Goal: Check status: Check status

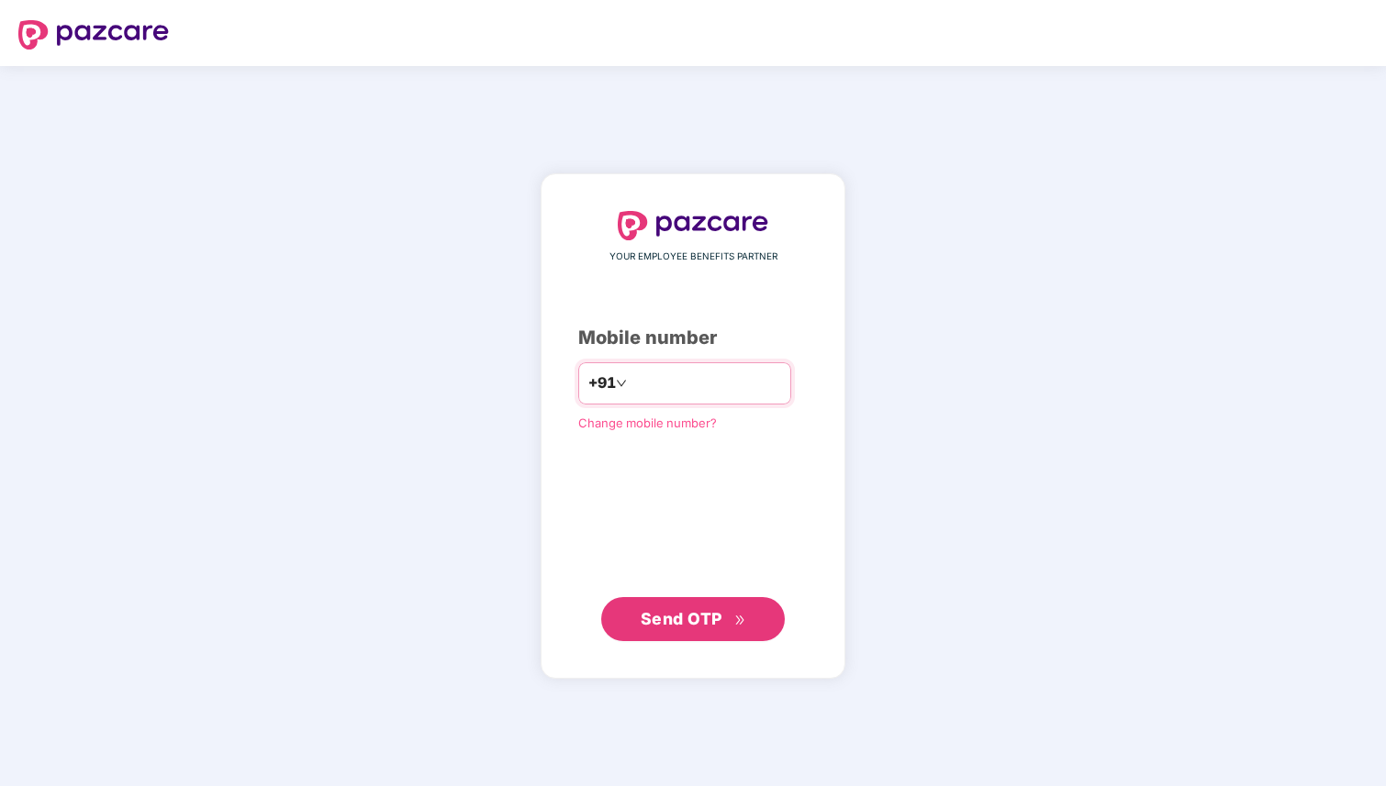
click at [705, 388] on input "number" at bounding box center [705, 383] width 150 height 29
type input "**********"
click at [707, 616] on span "Send OTP" at bounding box center [681, 617] width 82 height 19
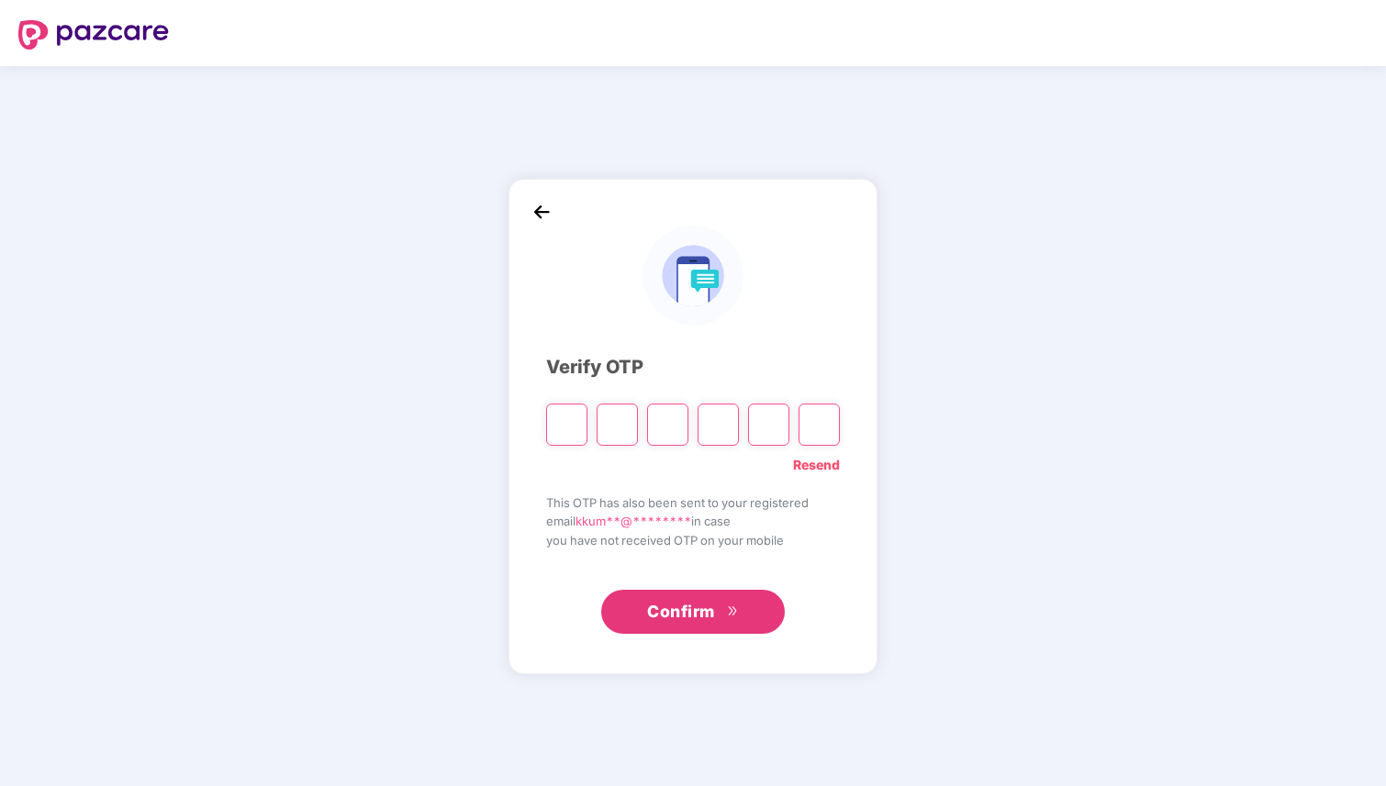
paste input "*"
type input "*"
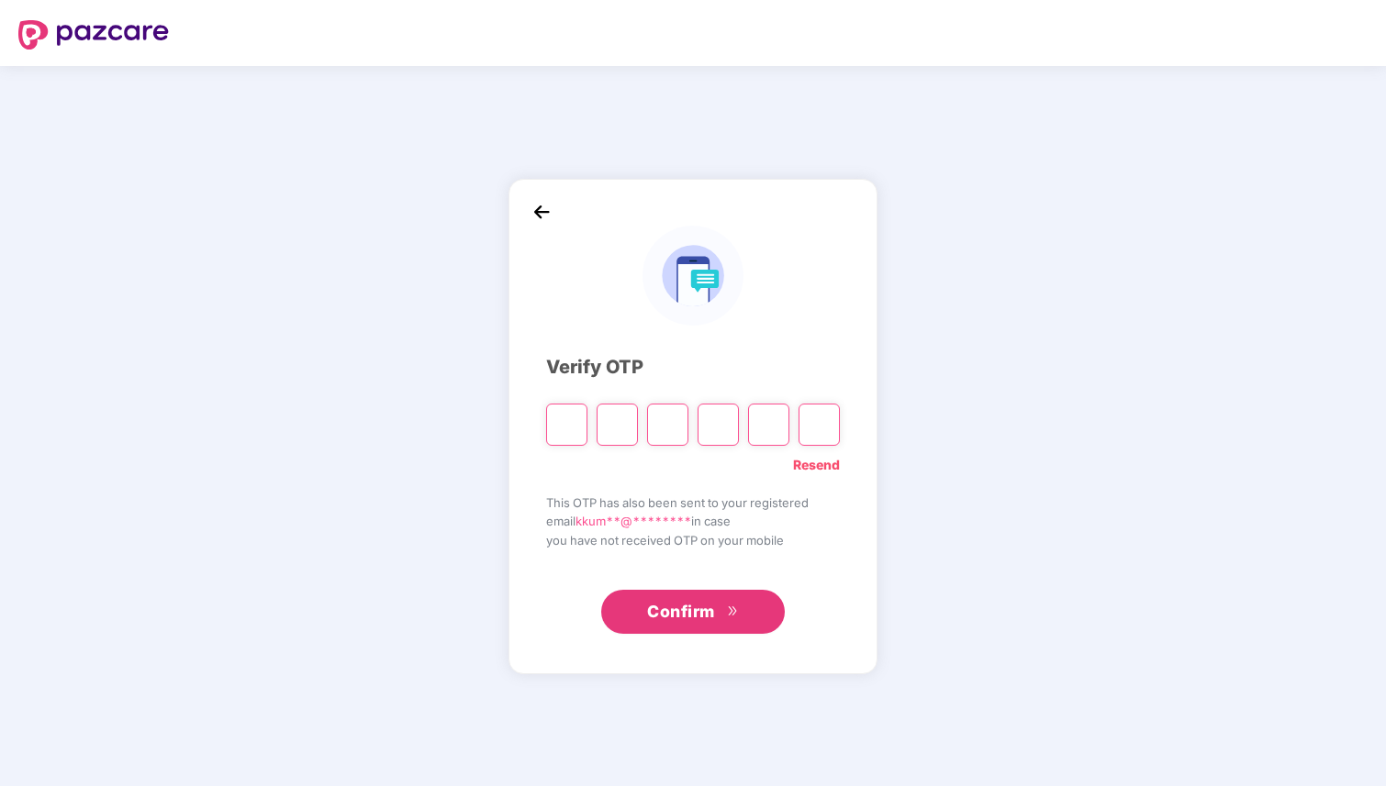
type input "*"
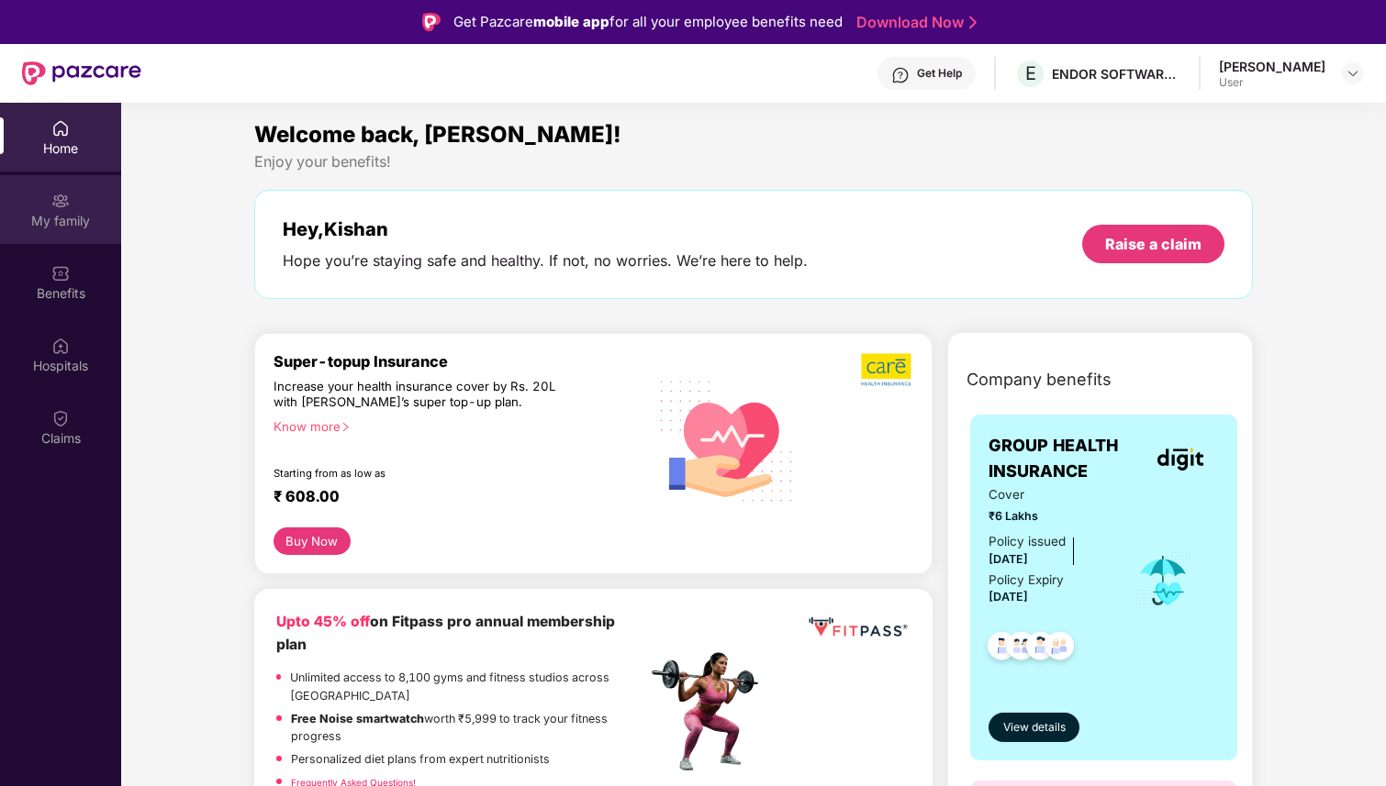
click at [68, 210] on div "My family" at bounding box center [60, 209] width 121 height 69
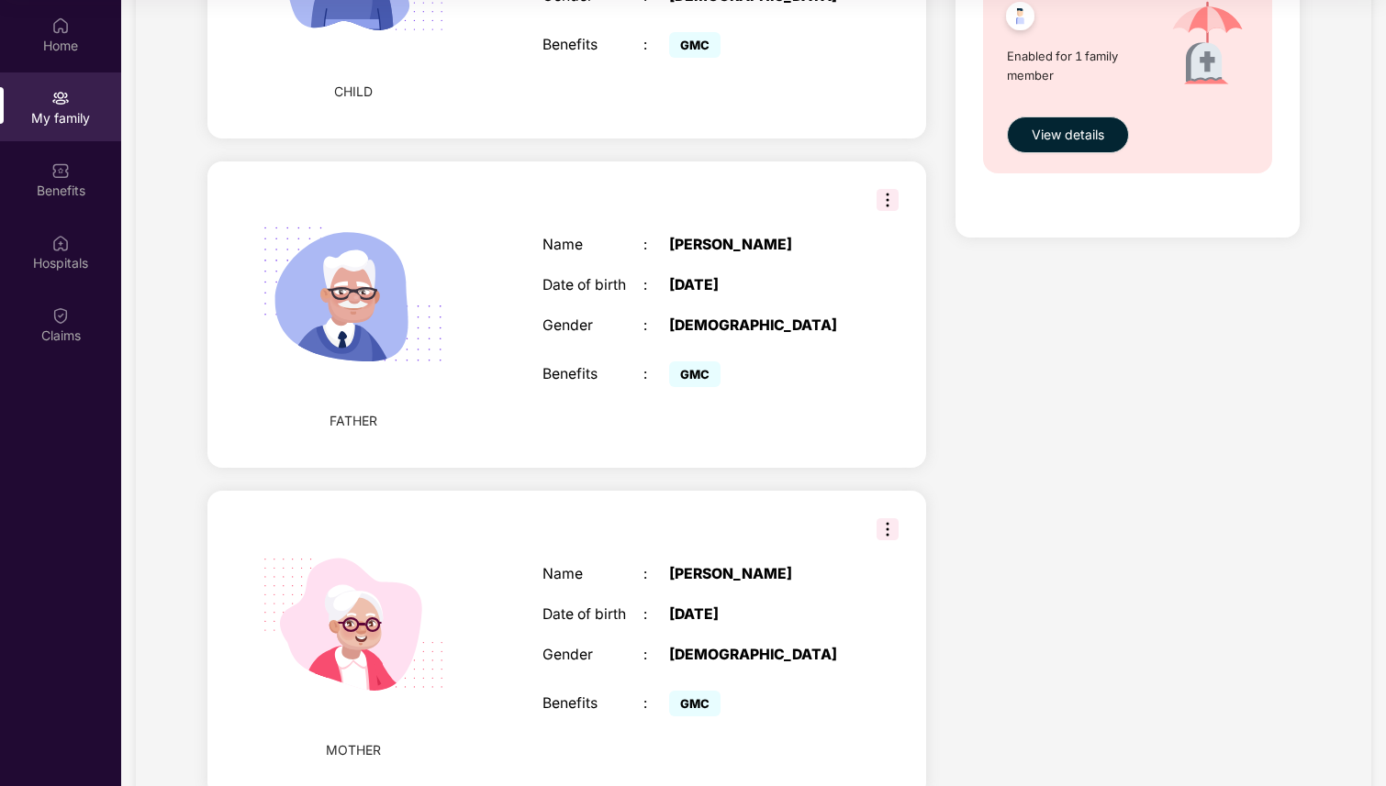
scroll to position [1307, 0]
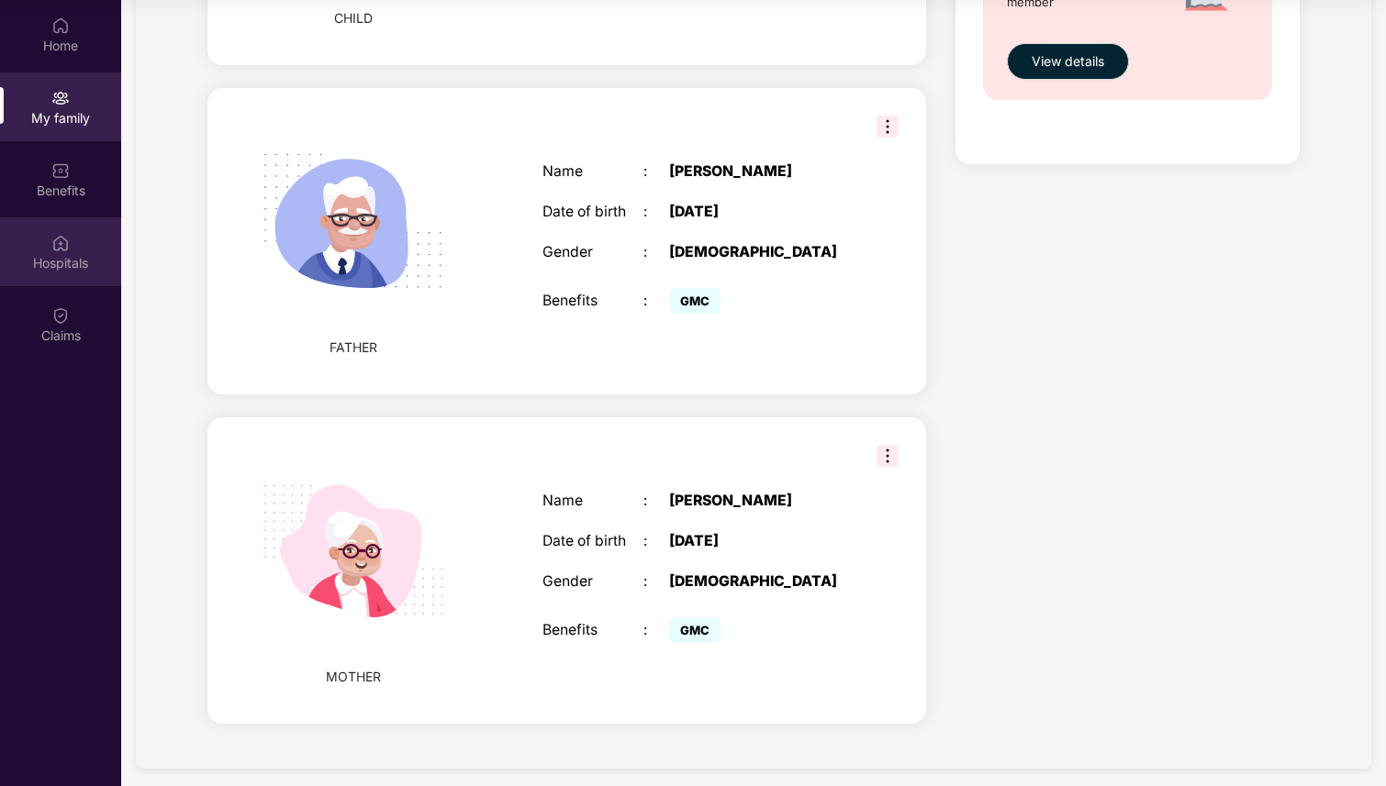
click at [68, 245] on img at bounding box center [60, 243] width 18 height 18
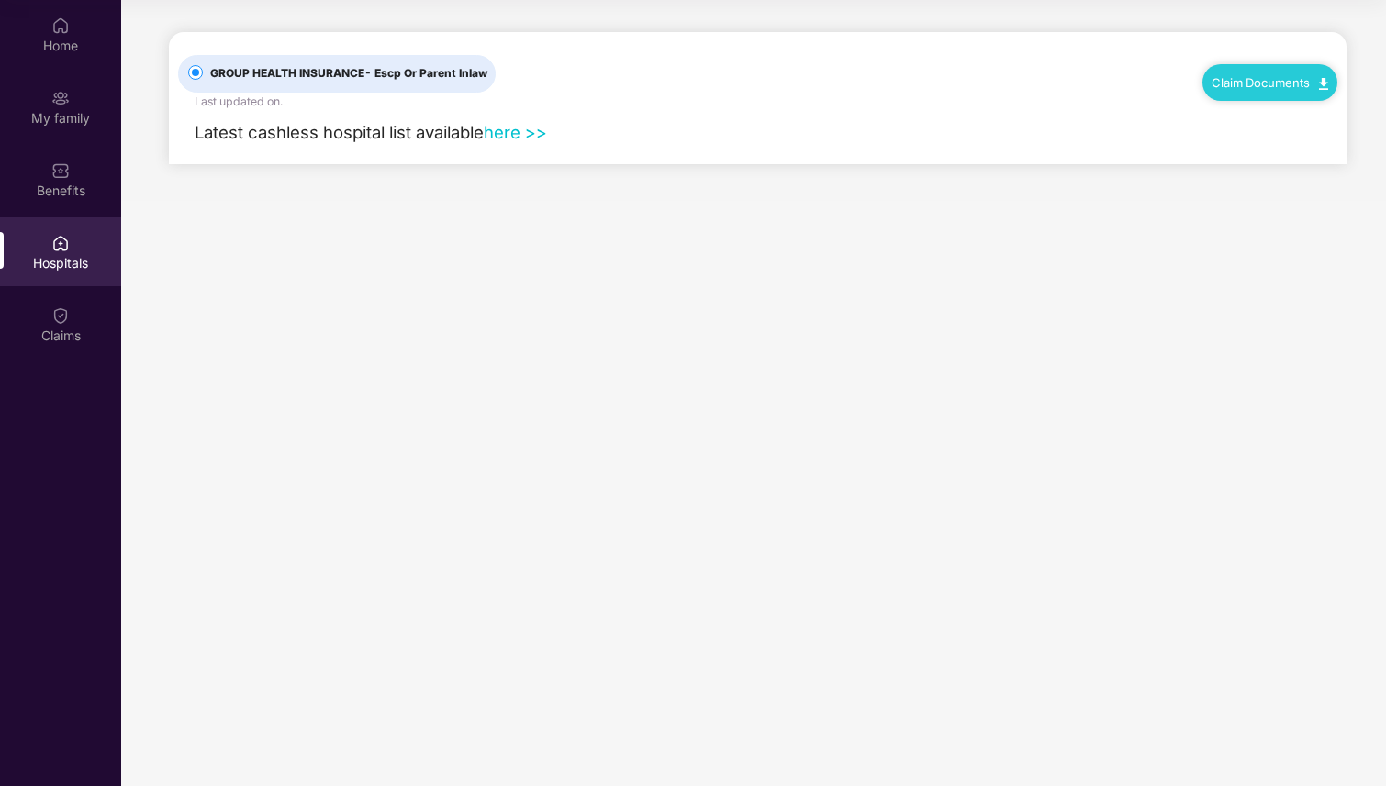
scroll to position [0, 0]
click at [67, 348] on div "Claims" at bounding box center [60, 324] width 121 height 69
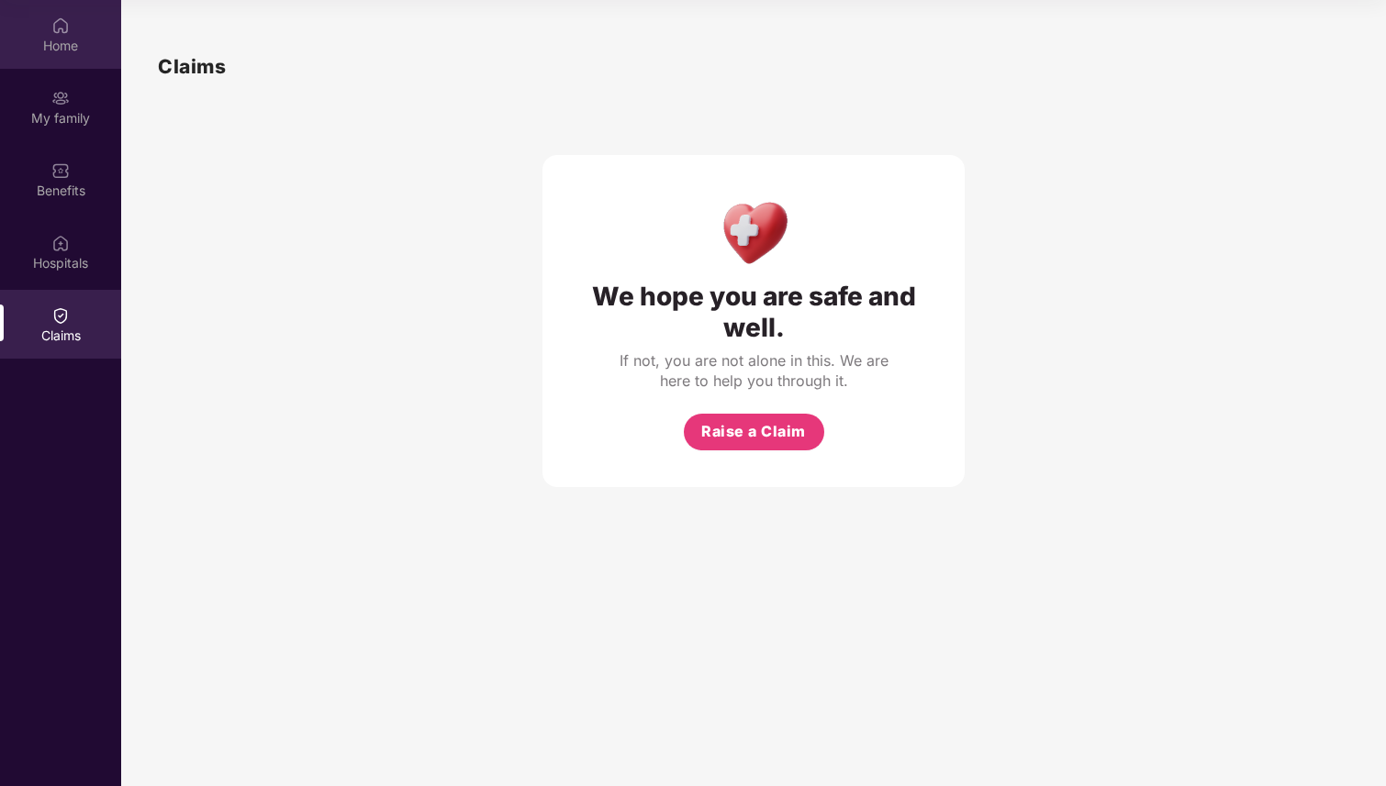
click at [60, 41] on div "Home" at bounding box center [60, 46] width 121 height 18
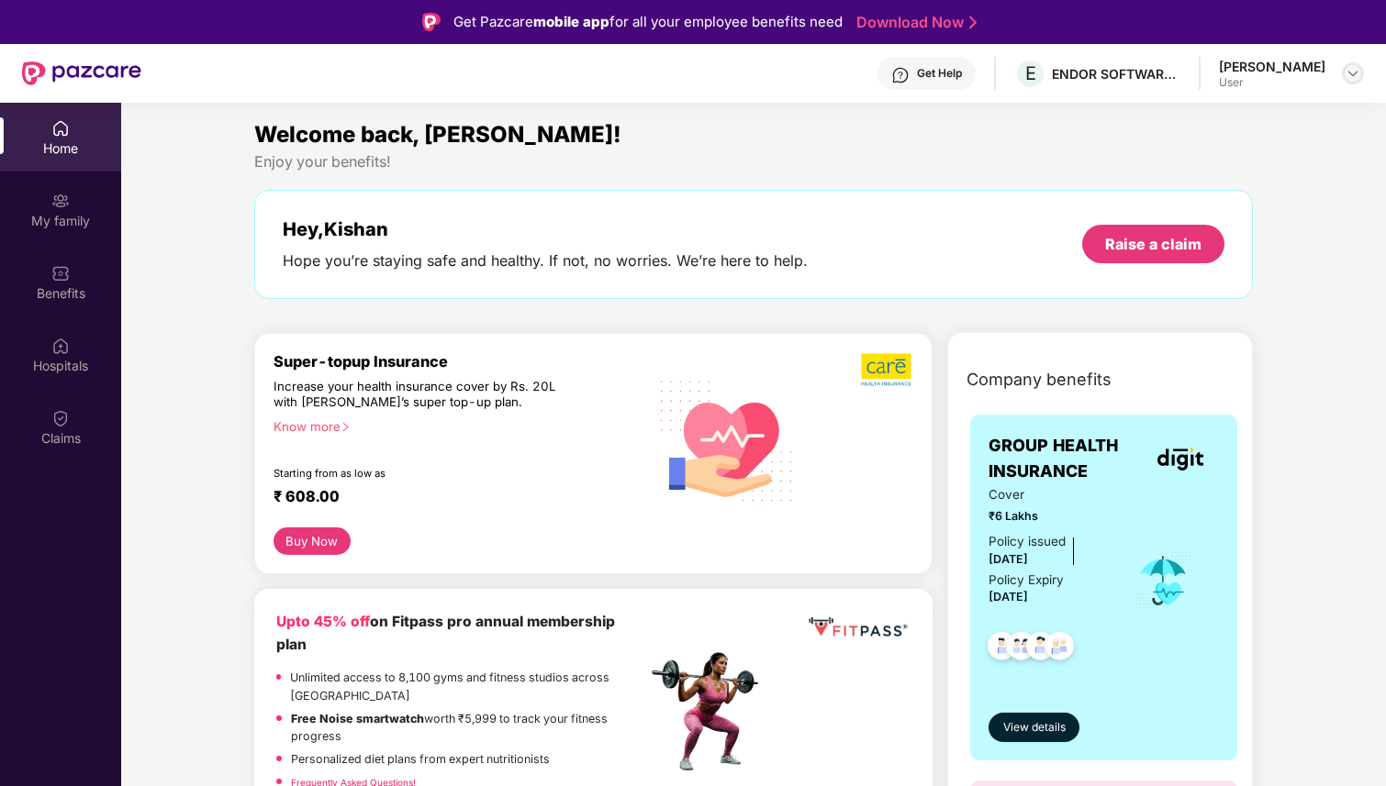
click at [1351, 71] on img at bounding box center [1352, 73] width 15 height 15
click at [896, 148] on div "Welcome back, Kishan!" at bounding box center [753, 134] width 998 height 35
click at [961, 79] on div "Get Help" at bounding box center [939, 73] width 45 height 15
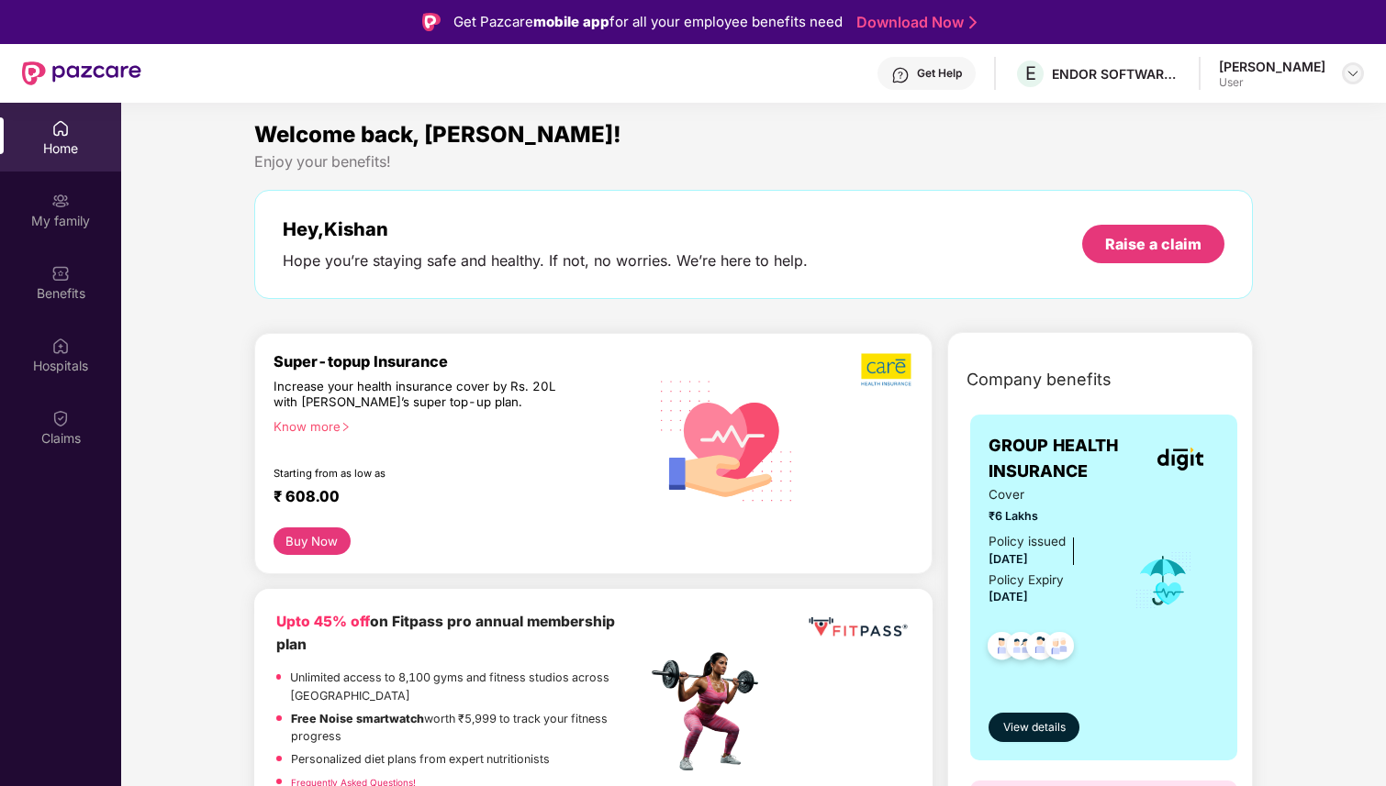
click at [1355, 69] on img at bounding box center [1352, 73] width 15 height 15
click at [57, 275] on img at bounding box center [60, 273] width 18 height 18
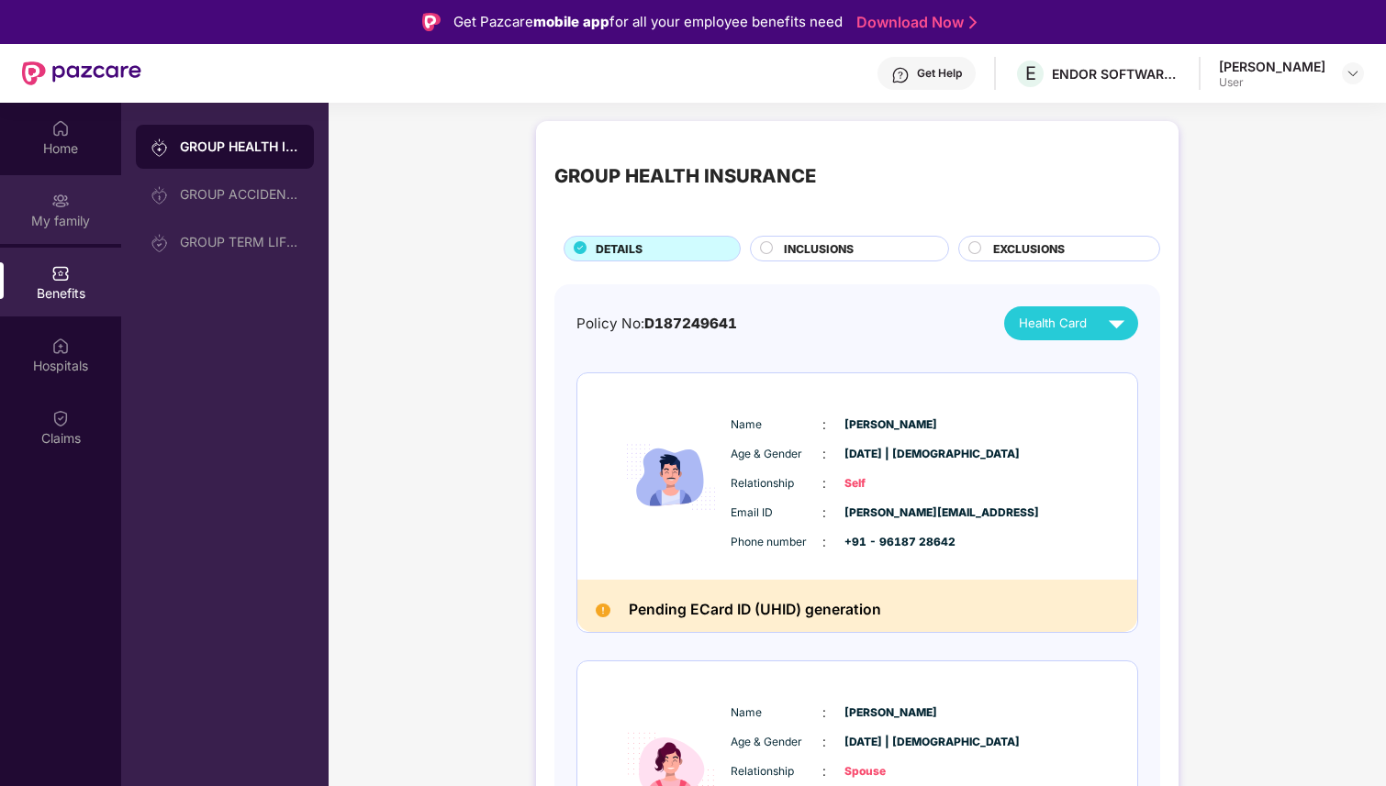
click at [58, 218] on div "My family" at bounding box center [60, 221] width 121 height 18
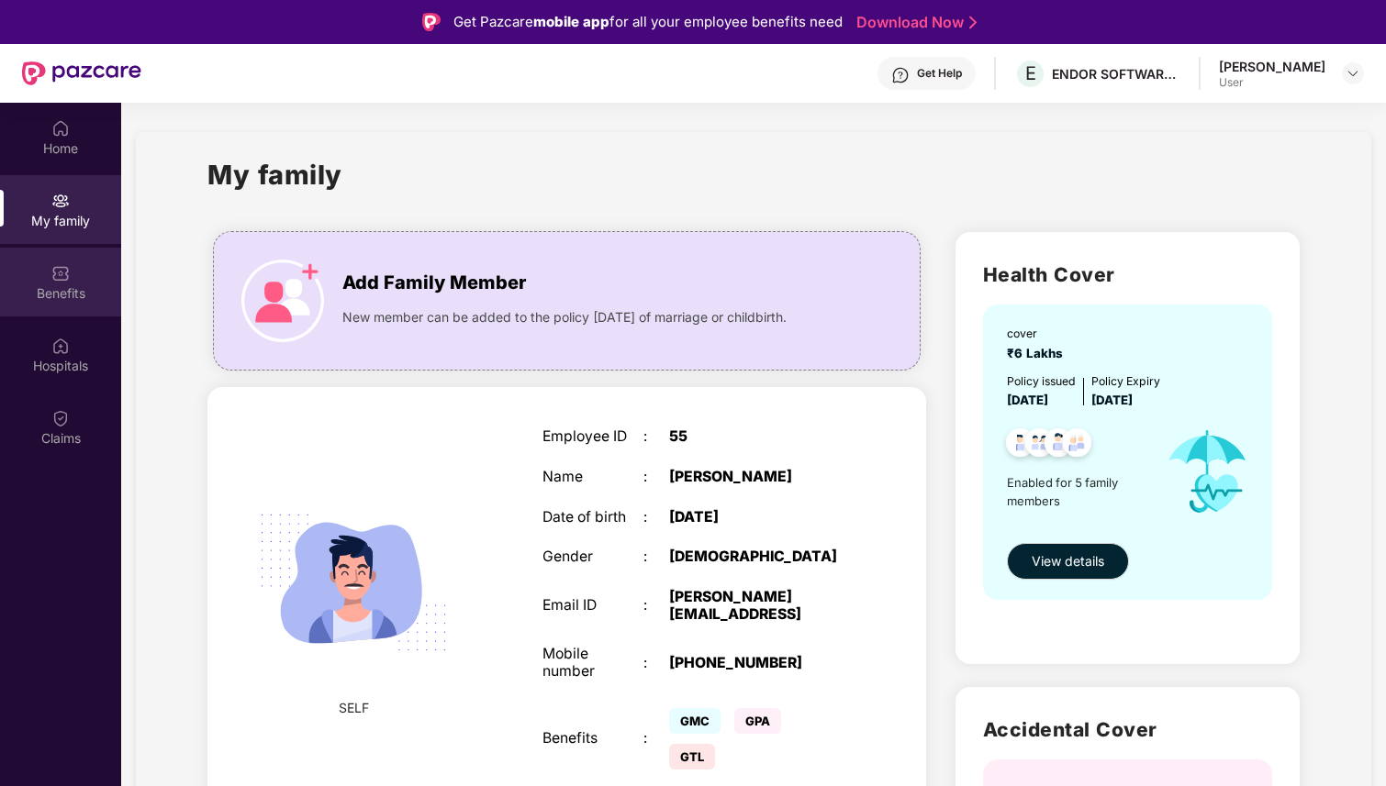
click at [82, 283] on div "Benefits" at bounding box center [60, 282] width 121 height 69
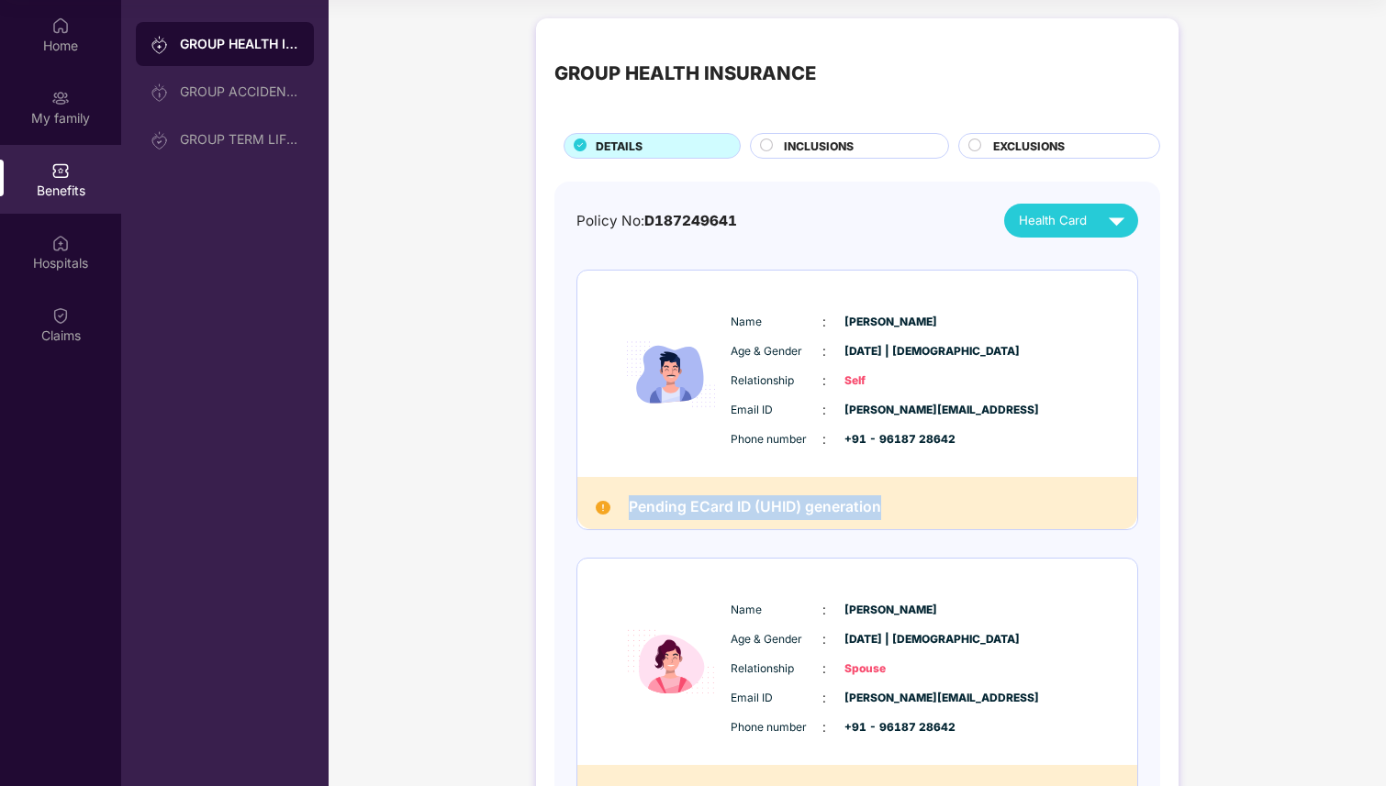
drag, startPoint x: 879, startPoint y: 507, endPoint x: 628, endPoint y: 516, distance: 251.6
click at [628, 516] on div "Pending ECard ID (UHID) generation" at bounding box center [857, 503] width 560 height 52
copy h2 "Pending ECard ID (UHID) generation"
